Goal: Information Seeking & Learning: Learn about a topic

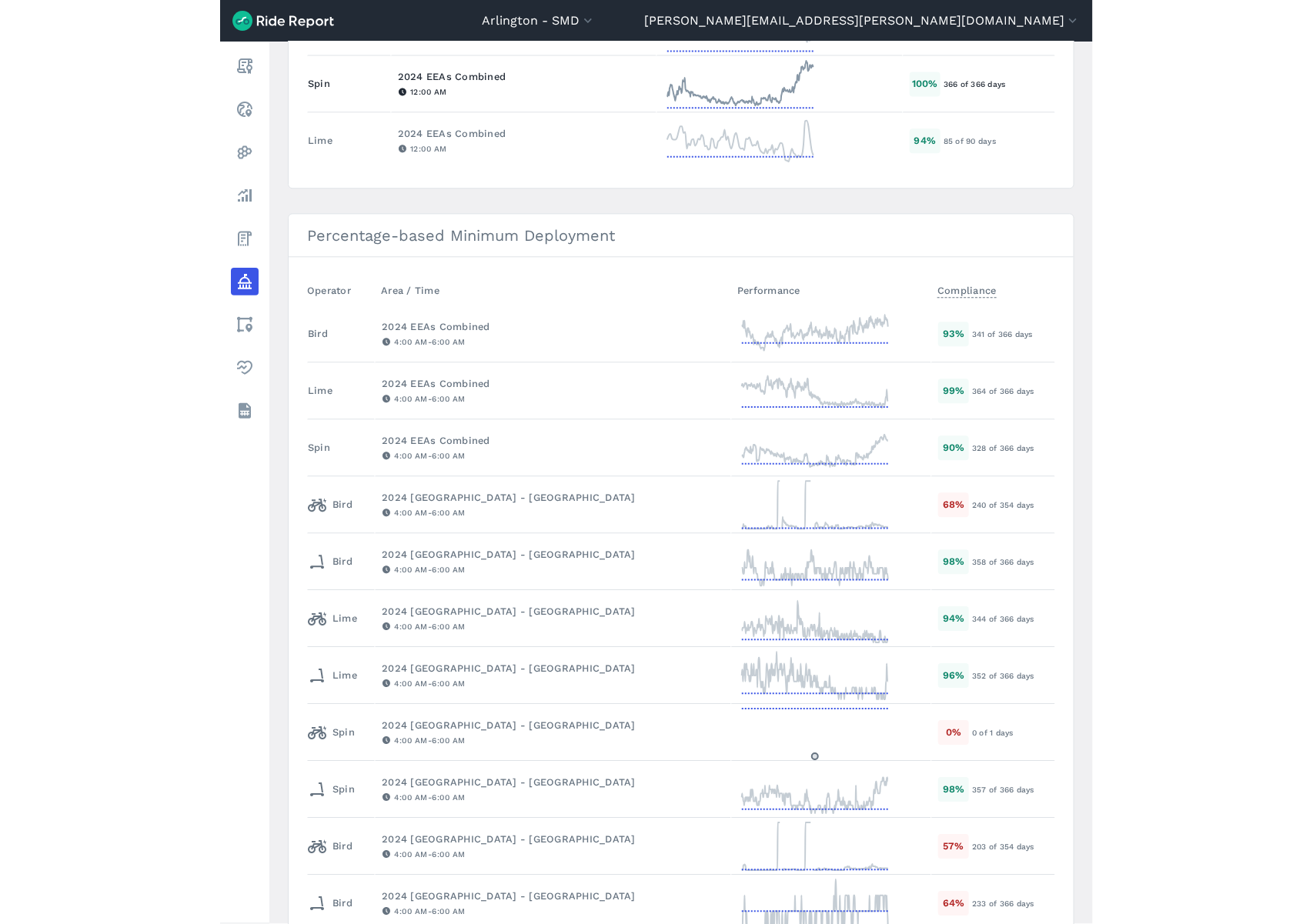
scroll to position [1196, 0]
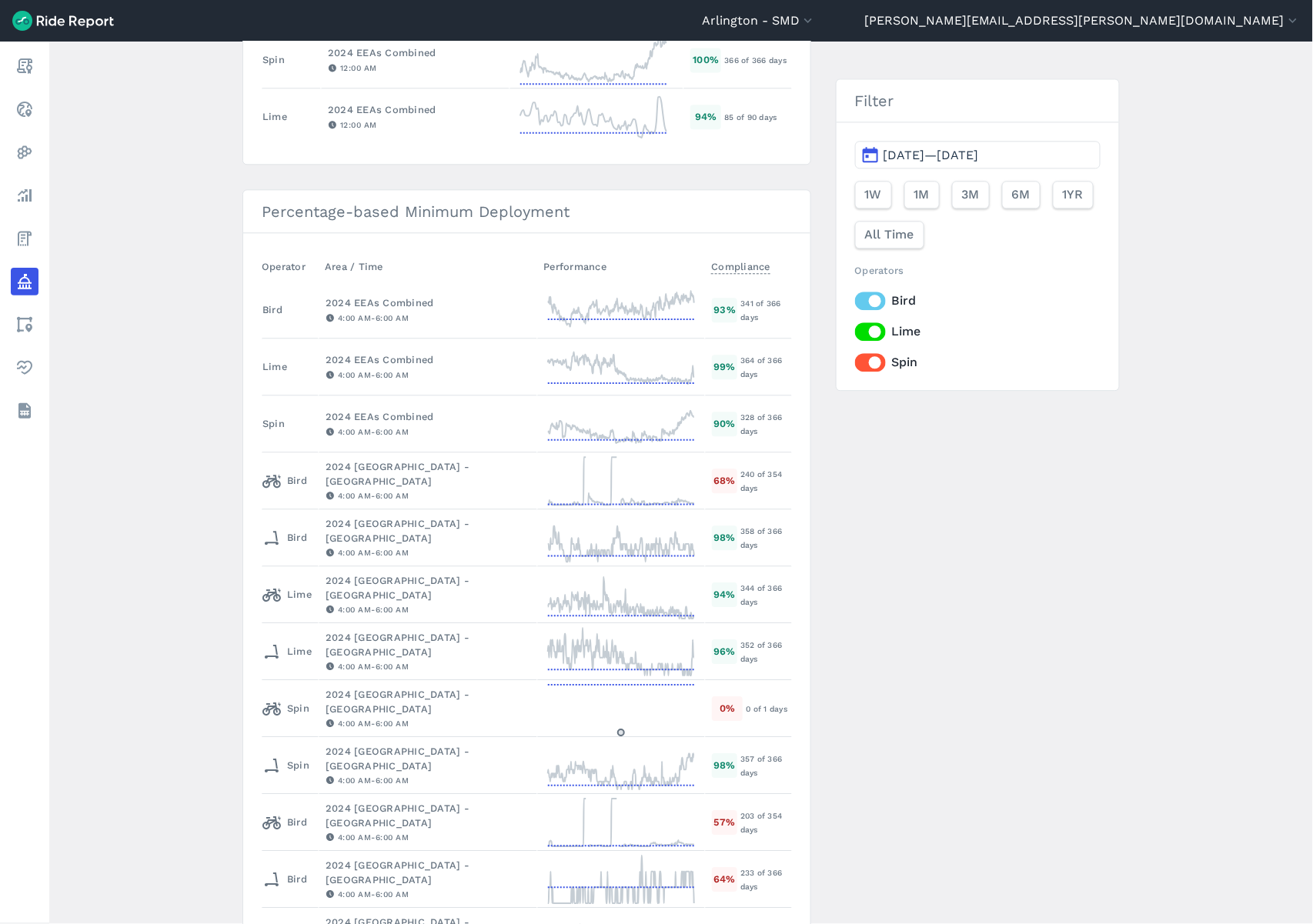
click at [858, 296] on label "Bird" at bounding box center [978, 300] width 245 height 18
click at [855, 296] on input "Bird" at bounding box center [855, 296] width 0 height 10
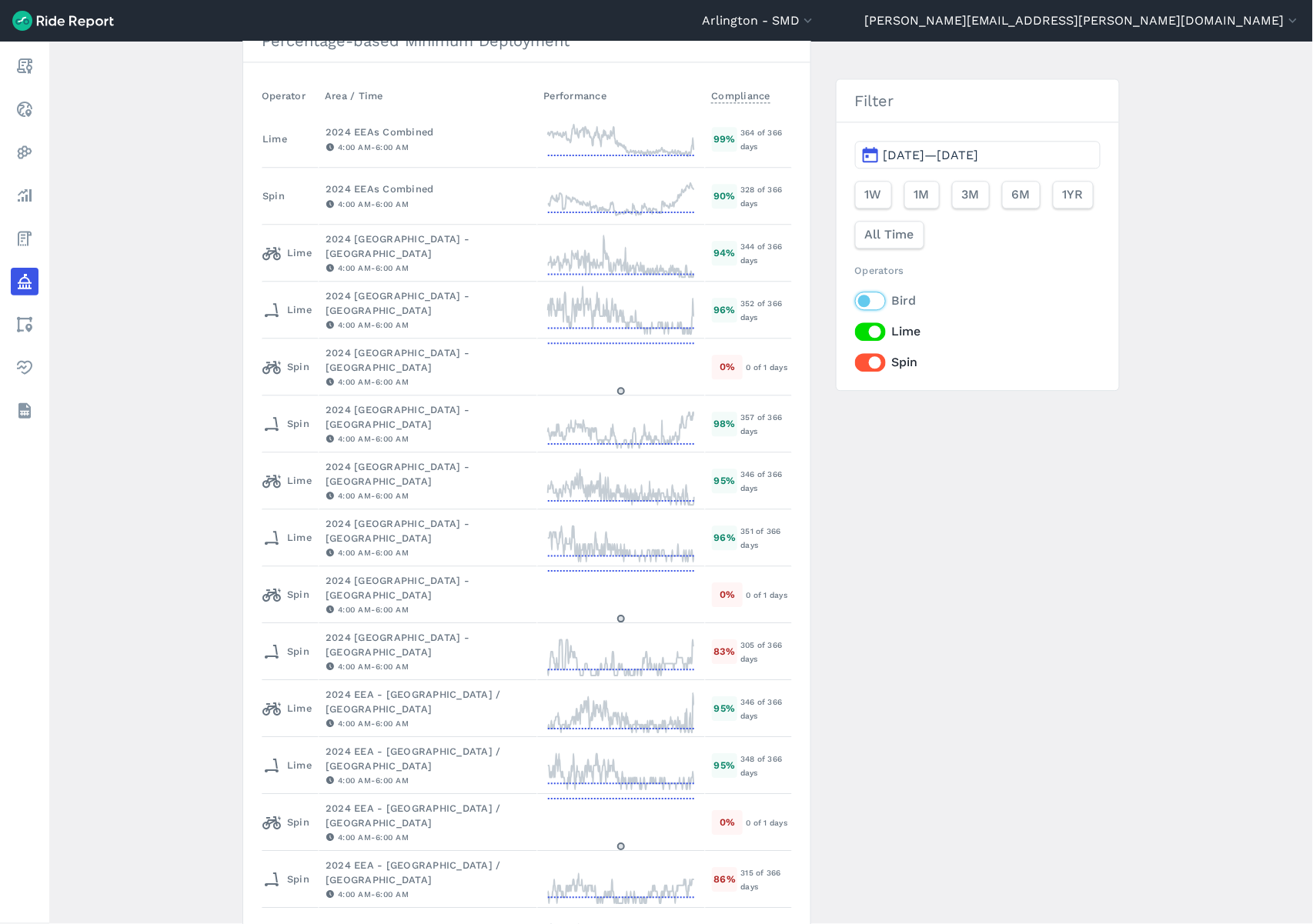
scroll to position [1024, 0]
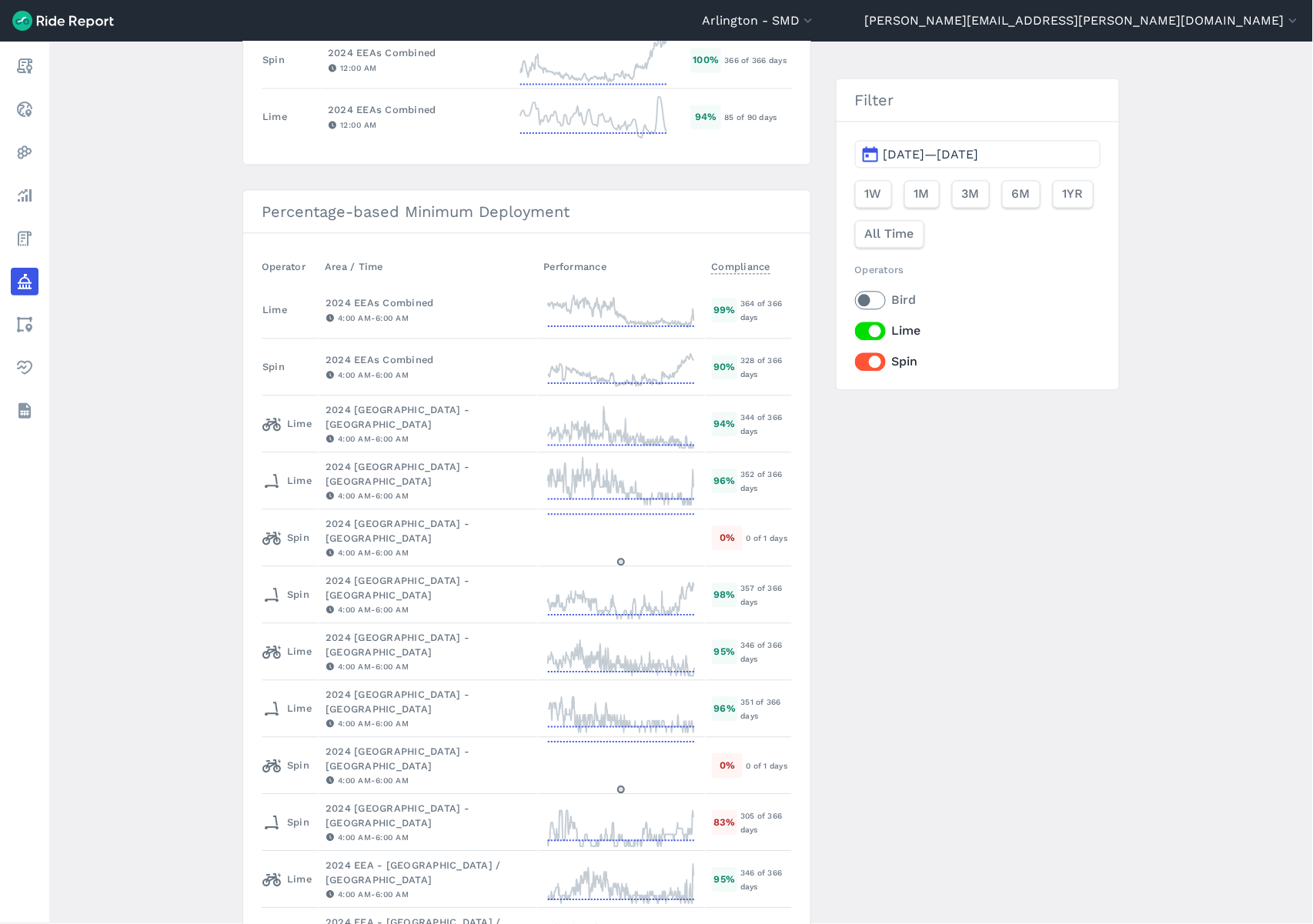
click at [859, 333] on label "Lime" at bounding box center [978, 331] width 245 height 18
click at [855, 333] on input "Lime" at bounding box center [855, 327] width 0 height 10
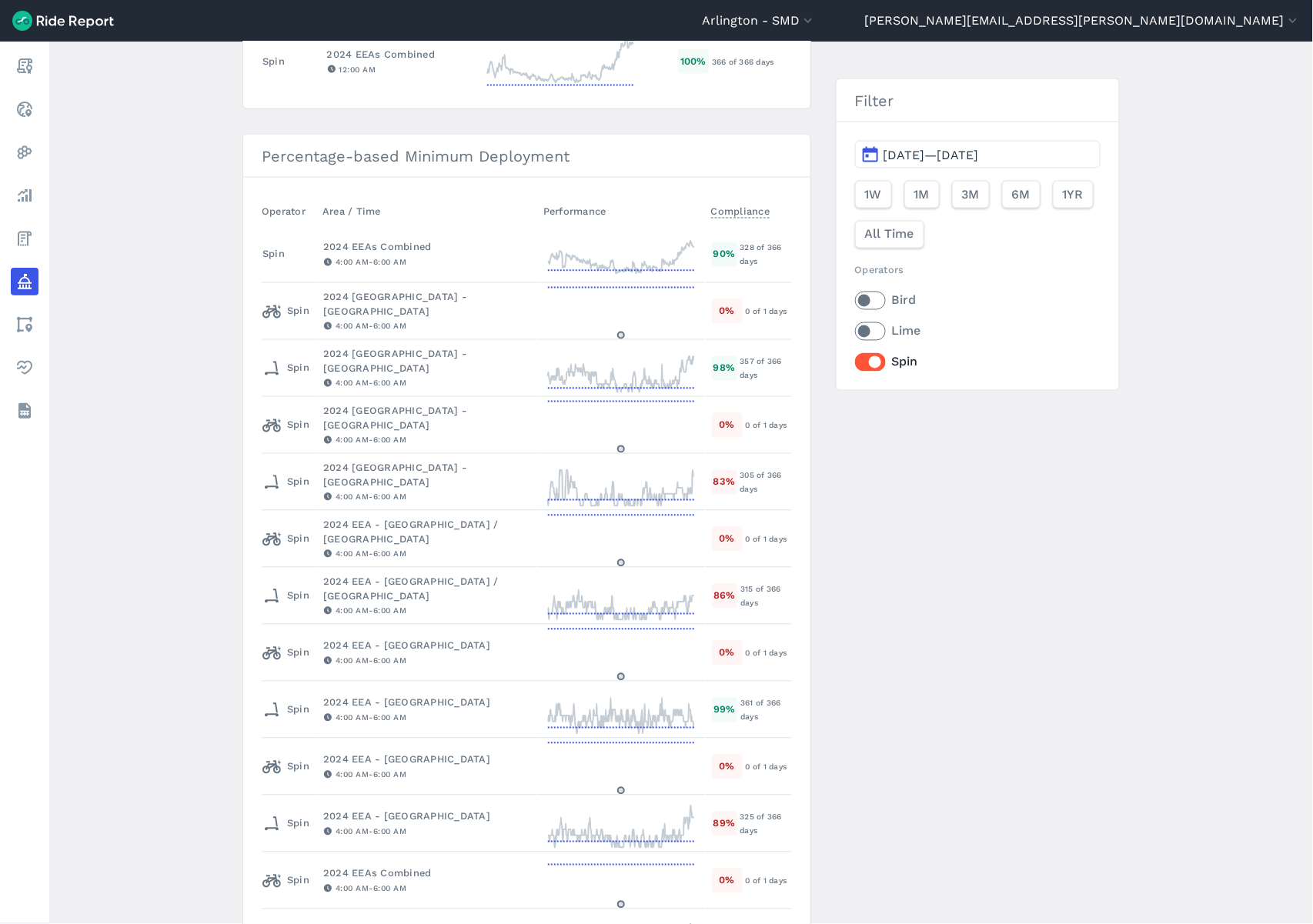
click at [858, 357] on label "Spin" at bounding box center [978, 362] width 245 height 18
click at [855, 357] on input "Spin" at bounding box center [855, 358] width 0 height 10
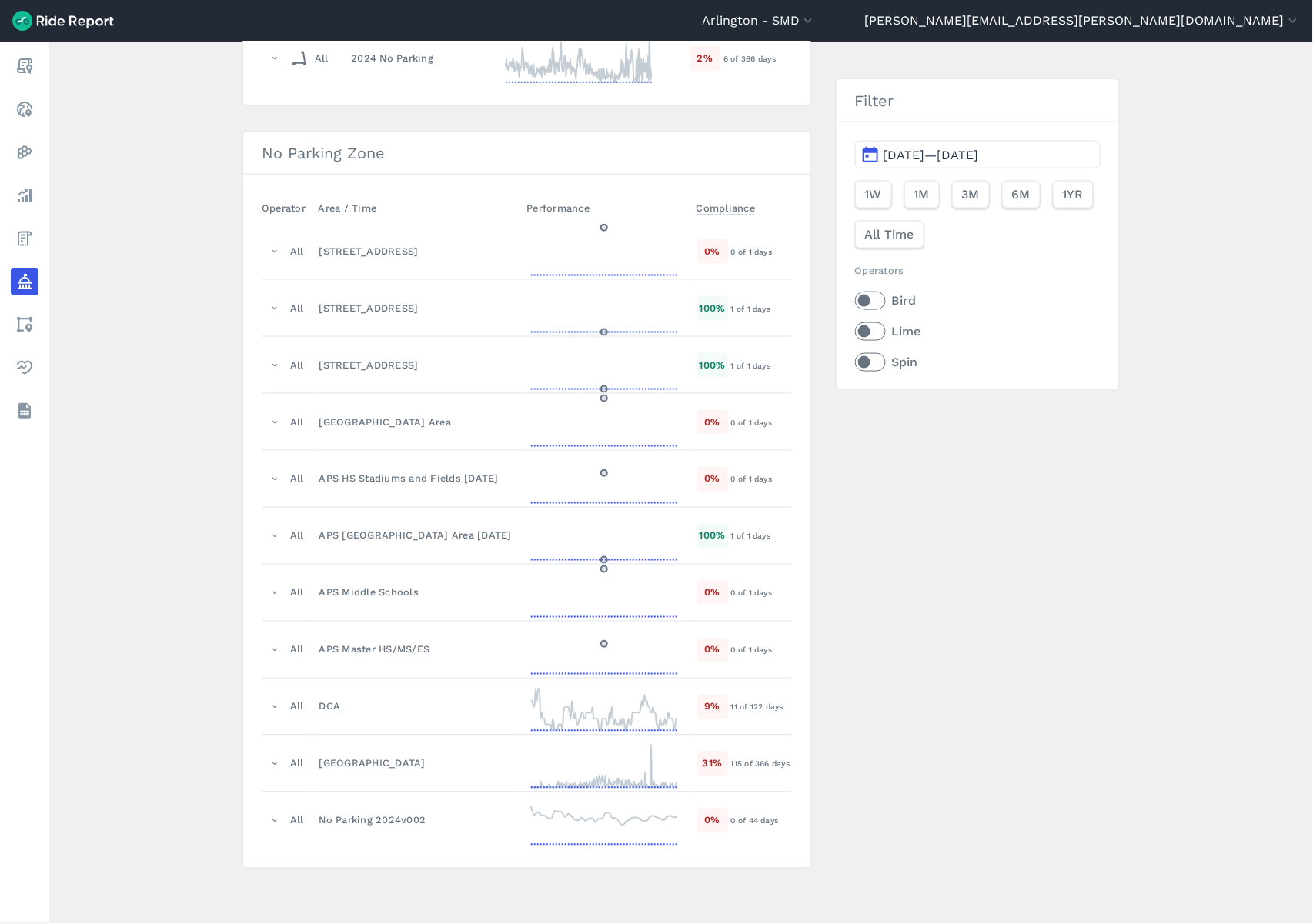
click at [872, 300] on label "Bird" at bounding box center [978, 300] width 245 height 18
click at [855, 300] on input "Bird" at bounding box center [855, 296] width 0 height 10
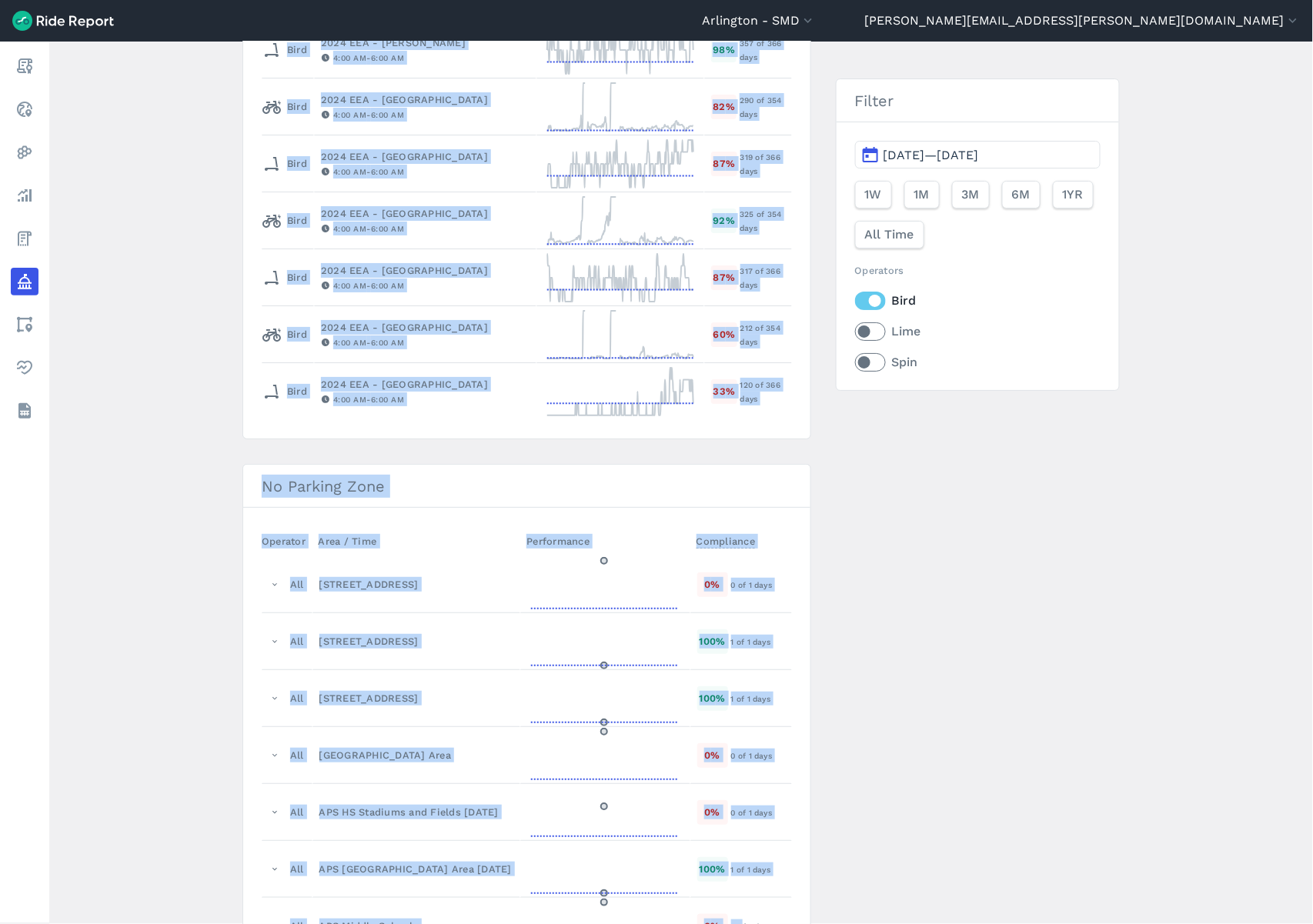
scroll to position [1988, 0]
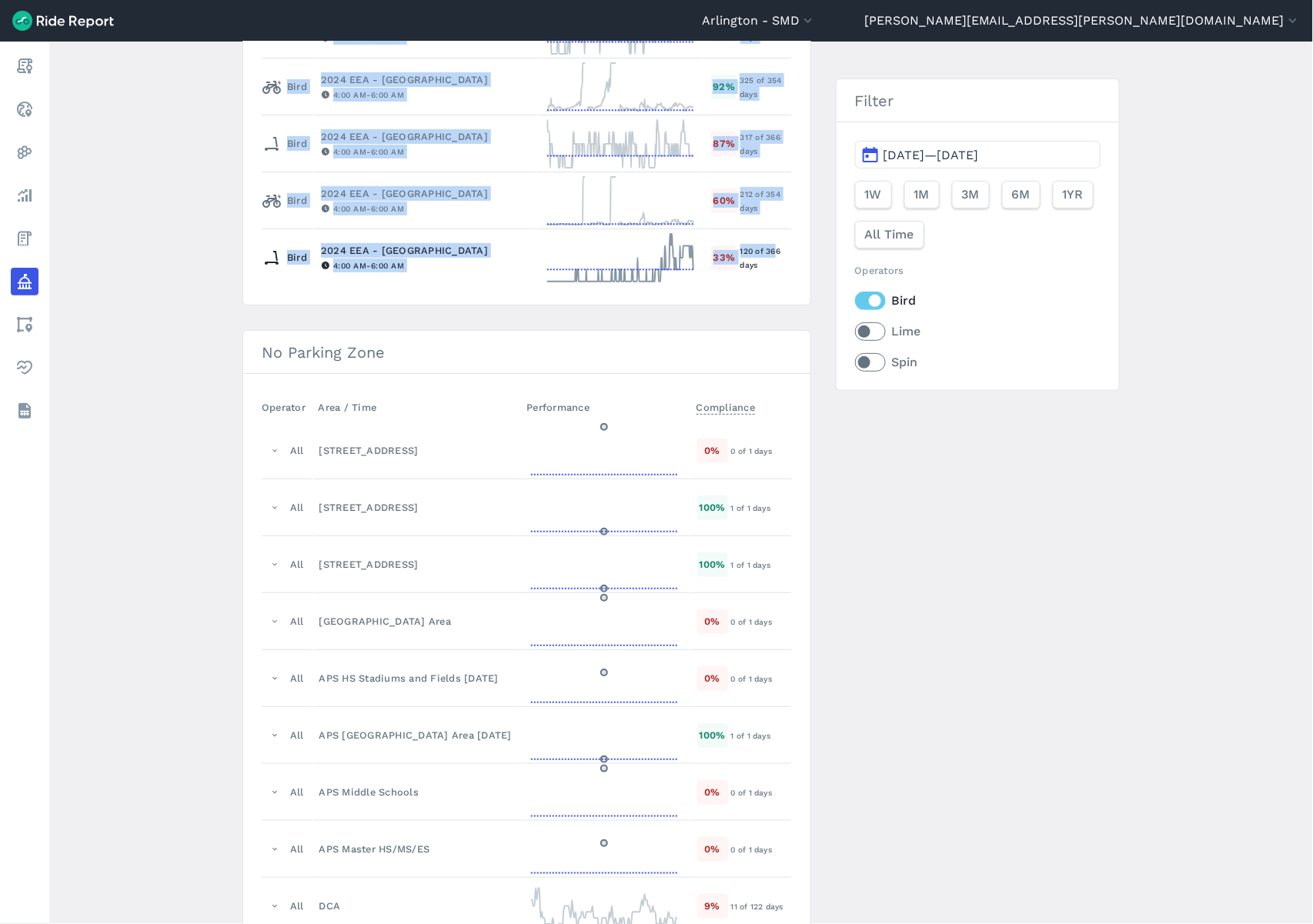
drag, startPoint x: 258, startPoint y: 86, endPoint x: 762, endPoint y: 270, distance: 536.5
click at [872, 334] on label "Lime" at bounding box center [978, 331] width 245 height 18
click at [855, 333] on input "Lime" at bounding box center [855, 327] width 0 height 10
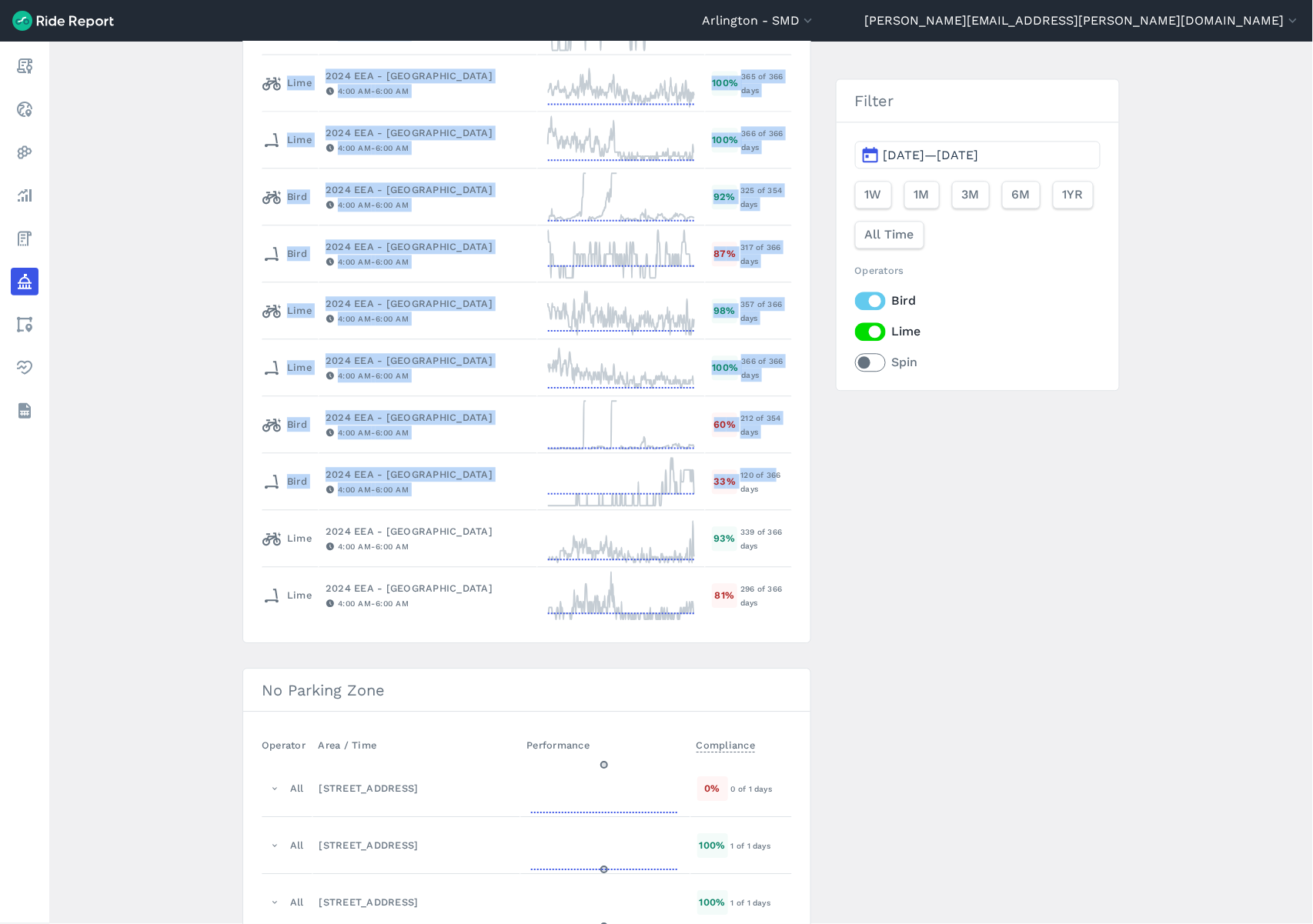
click at [868, 368] on label "Spin" at bounding box center [978, 362] width 245 height 18
click at [855, 363] on input "Spin" at bounding box center [855, 358] width 0 height 10
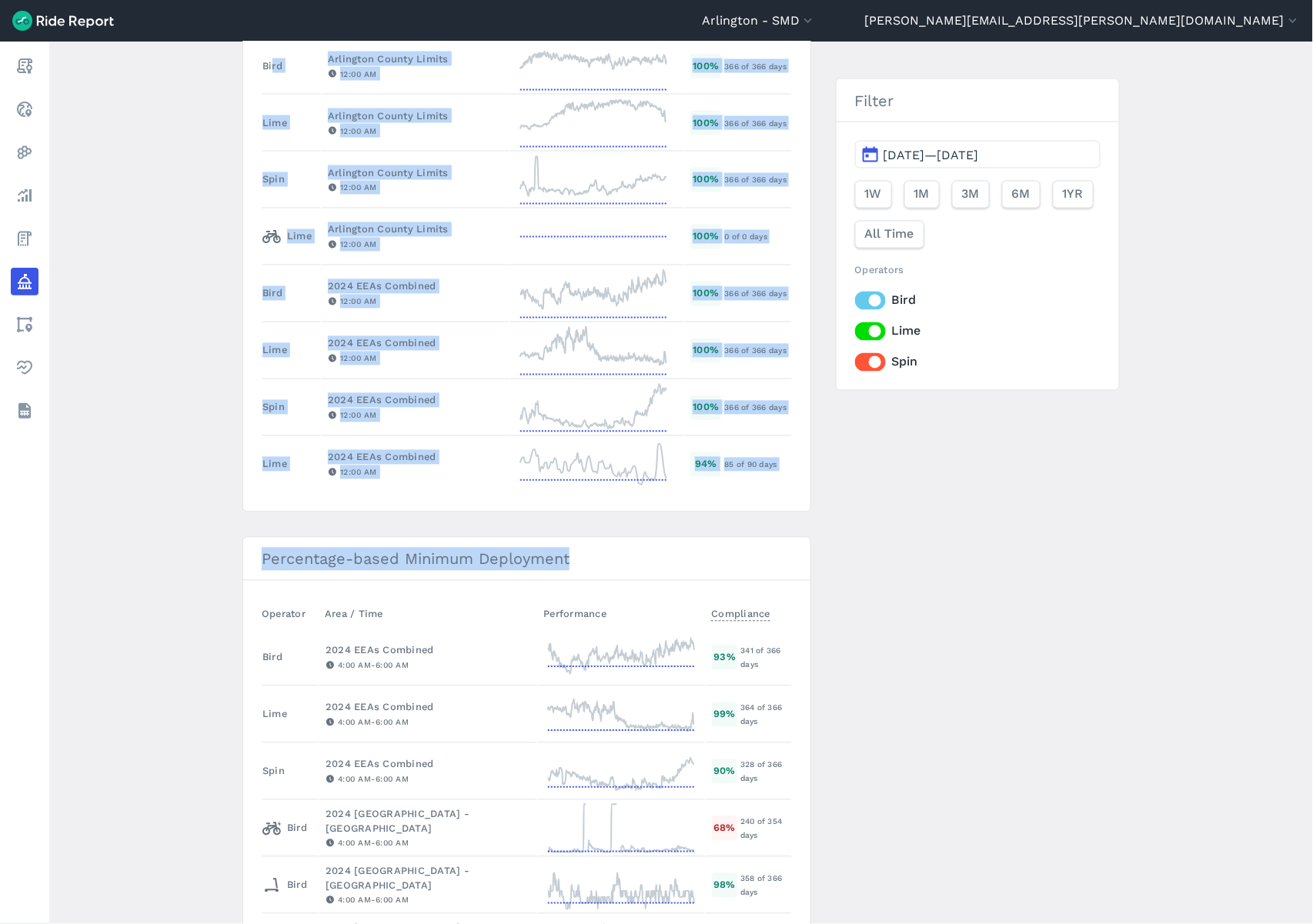
scroll to position [834, 0]
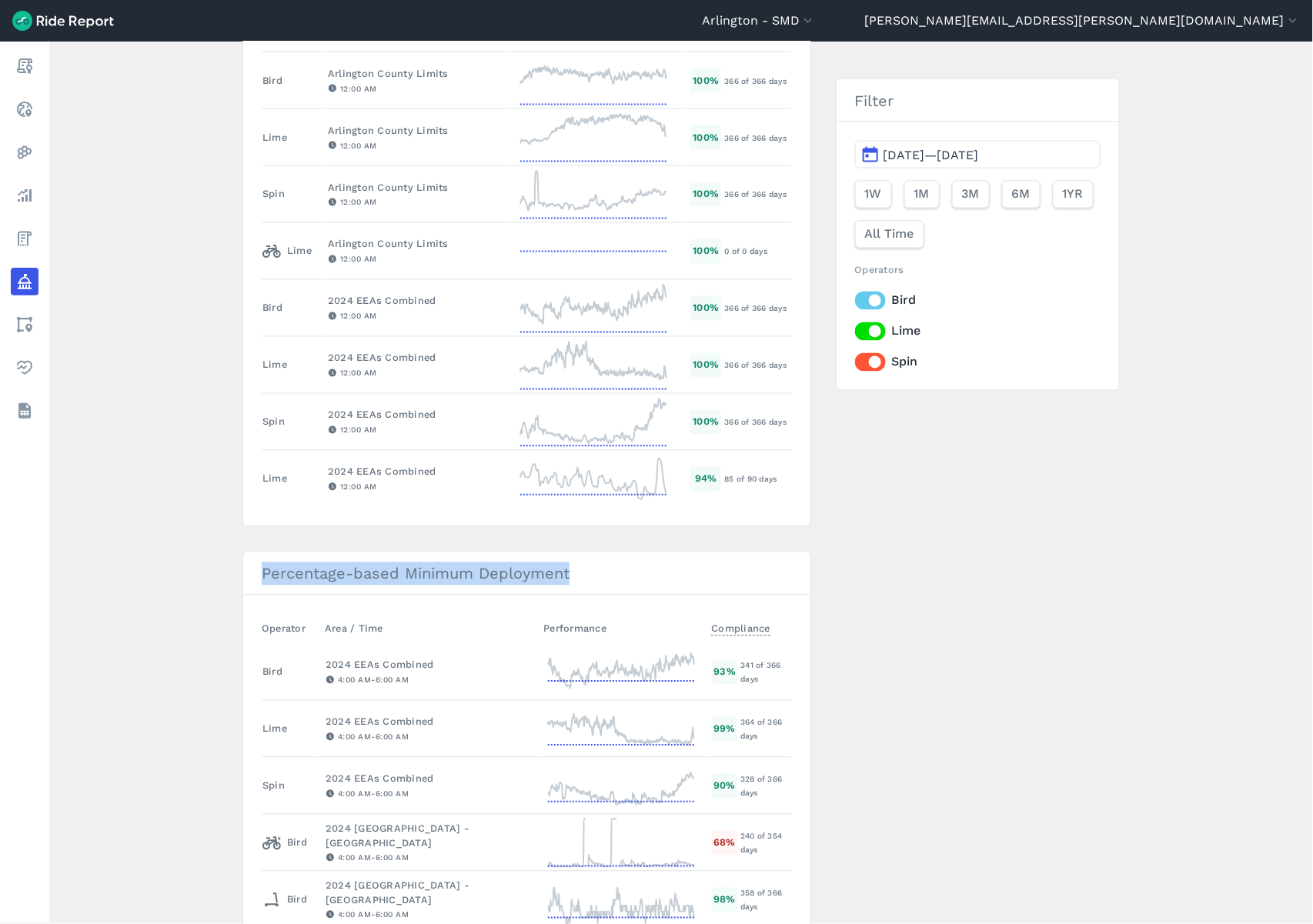
drag, startPoint x: 791, startPoint y: 440, endPoint x: 255, endPoint y: 631, distance: 569.0
copy h3 "Percentage-based Minimum Deployment"
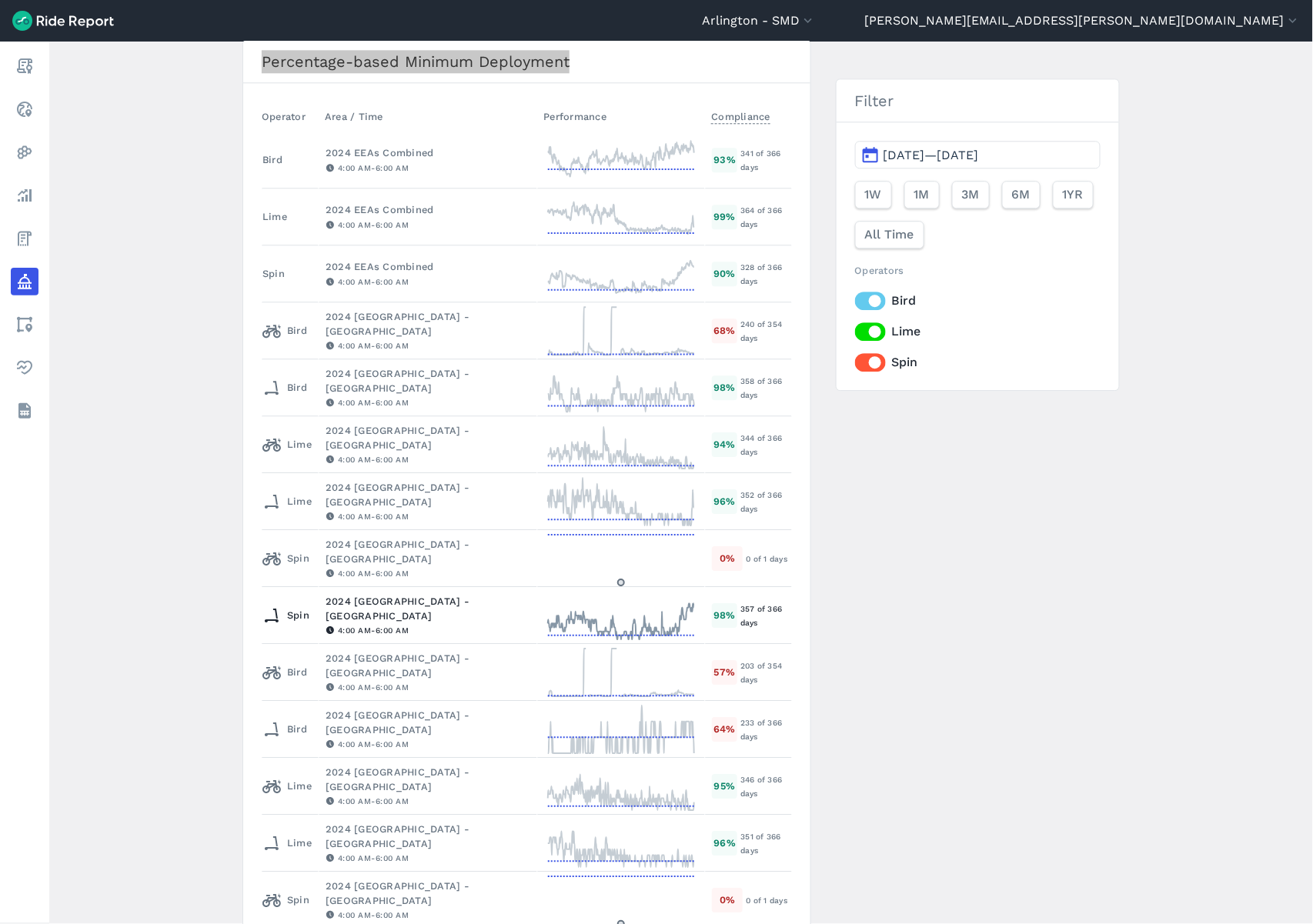
scroll to position [1347, 0]
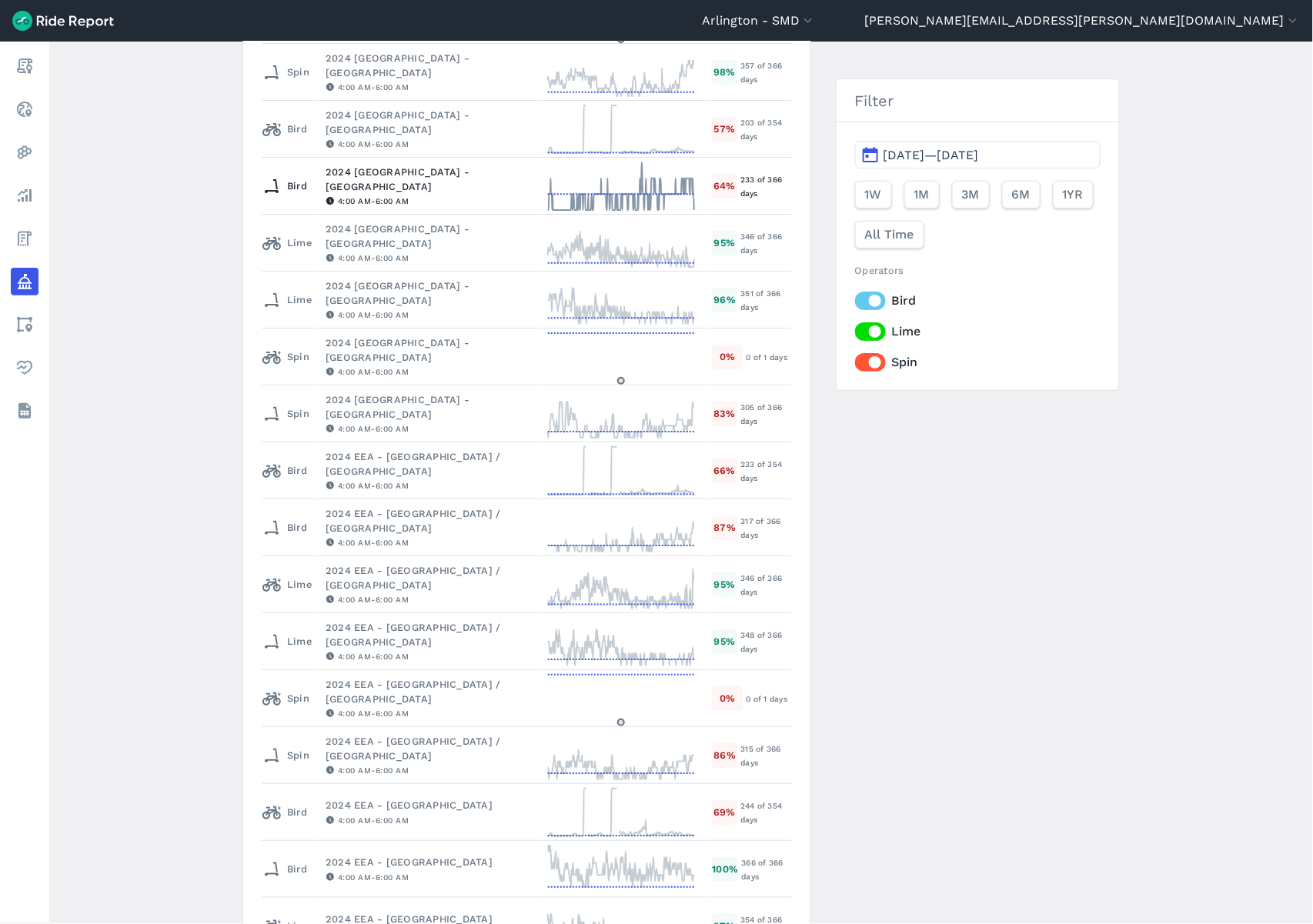
scroll to position [1433, 0]
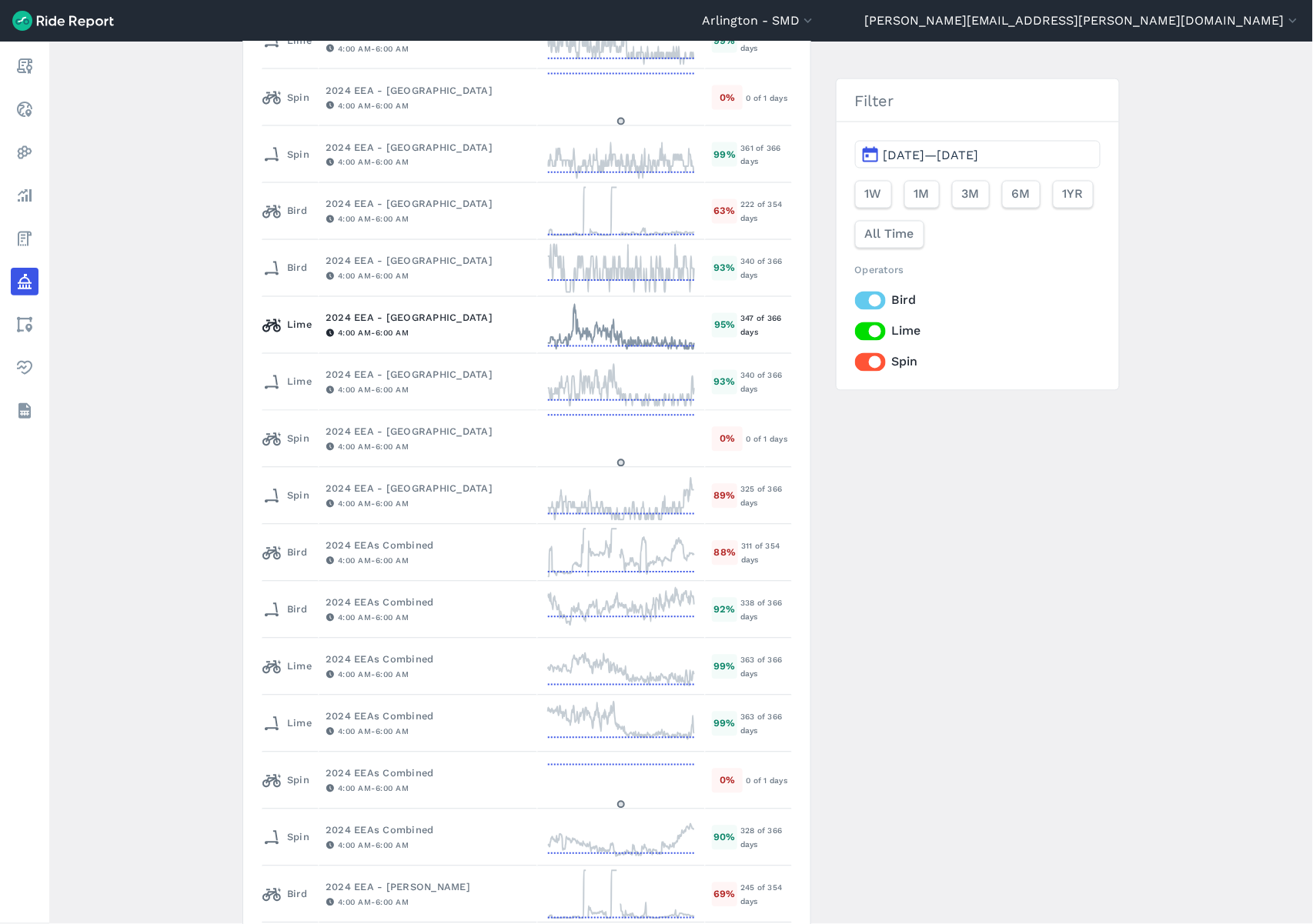
scroll to position [2885, 0]
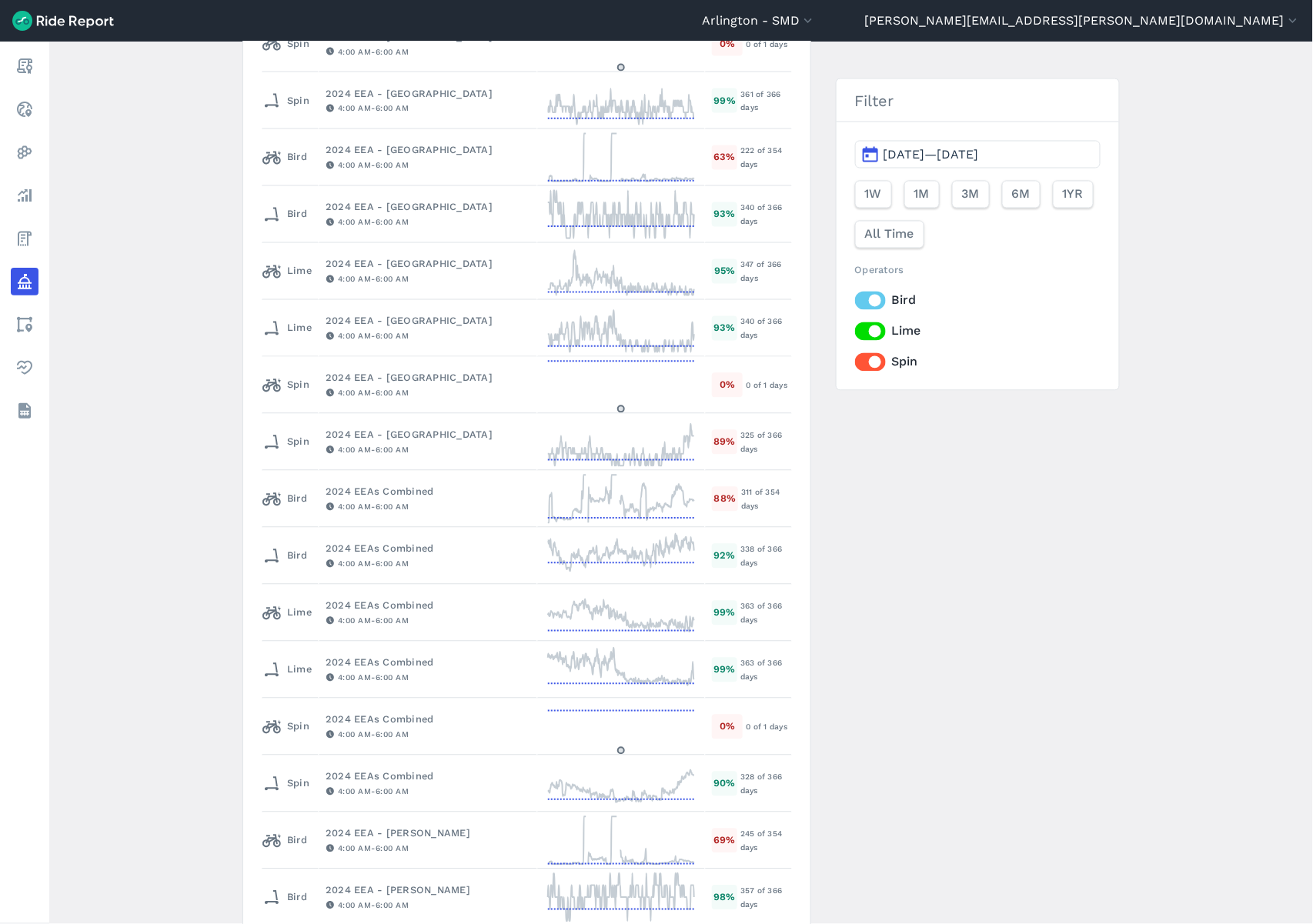
click at [849, 719] on div "Max Idle Time Operator Area / Time Performance Compliance All [GEOGRAPHIC_DATA]…" at bounding box center [681, 377] width 877 height 6120
